Goal: Information Seeking & Learning: Check status

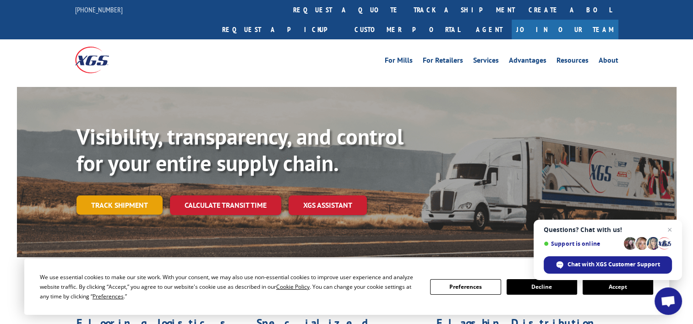
click at [145, 196] on link "Track shipment" at bounding box center [119, 205] width 86 height 19
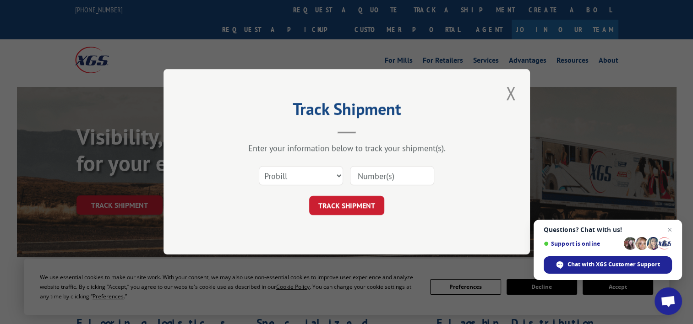
click at [386, 170] on input at bounding box center [392, 176] width 84 height 19
click at [309, 183] on select "Select category... Probill BOL PO" at bounding box center [301, 176] width 84 height 19
select select "bol"
click at [259, 167] on select "Select category... Probill BOL PO" at bounding box center [301, 176] width 84 height 19
click at [372, 174] on input at bounding box center [392, 176] width 84 height 19
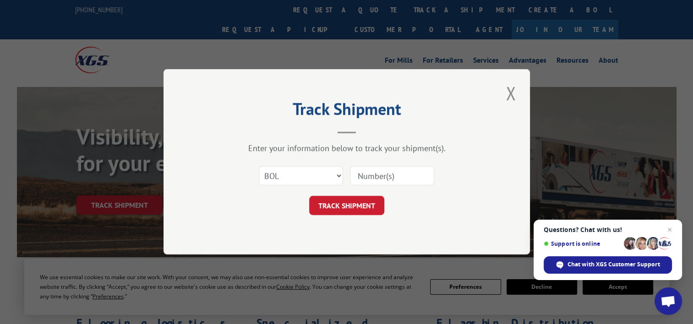
paste input "361767"
type input "361767"
click button "TRACK SHIPMENT" at bounding box center [346, 205] width 75 height 19
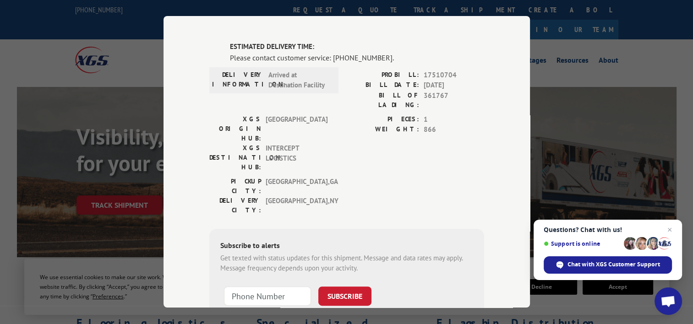
scroll to position [161, 0]
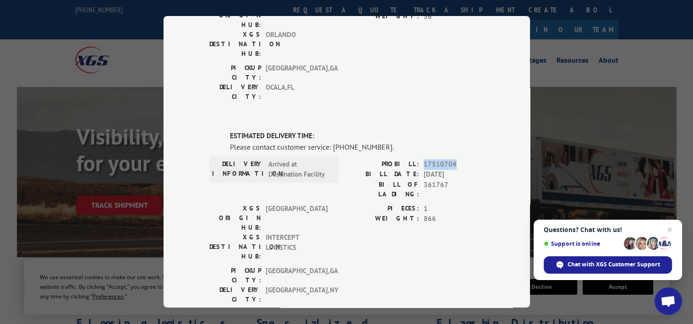
drag, startPoint x: 451, startPoint y: 106, endPoint x: 417, endPoint y: 106, distance: 33.4
click at [417, 159] on div "PROBILL: 17510704" at bounding box center [415, 164] width 137 height 11
copy div "17510704"
